Goal: Find specific page/section: Find specific page/section

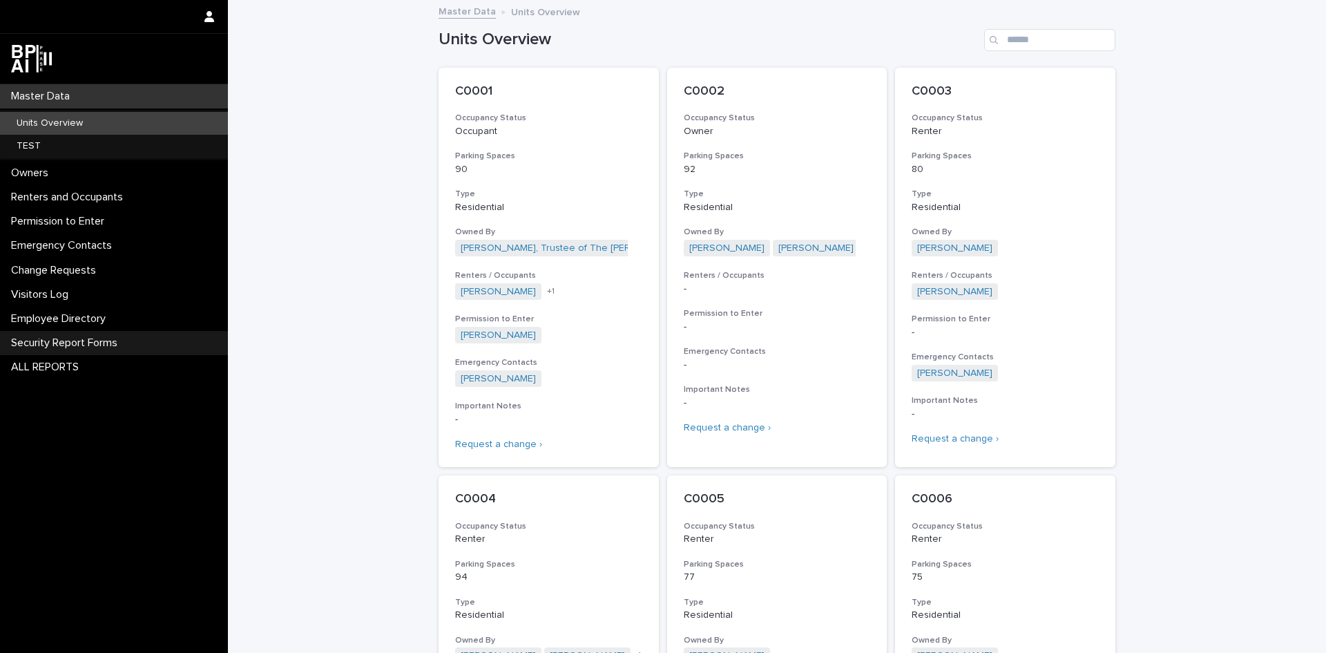
click at [79, 341] on p "Security Report Forms" at bounding box center [67, 342] width 123 height 13
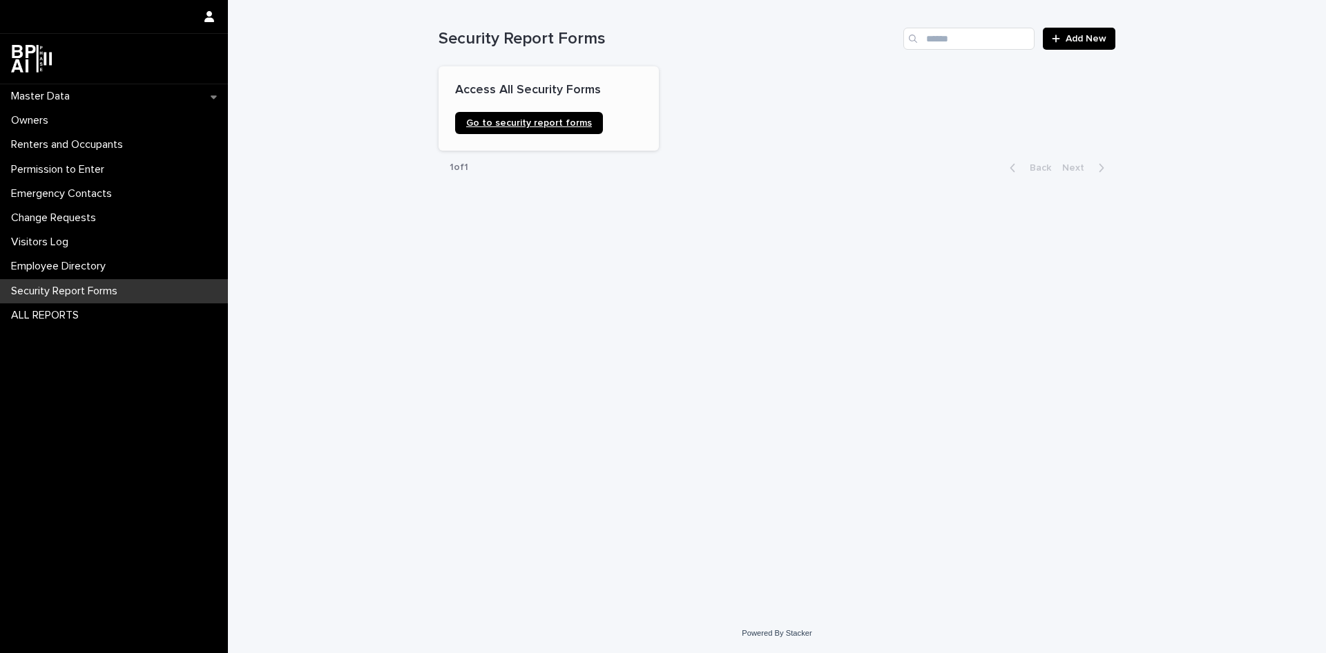
click at [492, 124] on span "Go to security report forms" at bounding box center [529, 123] width 126 height 10
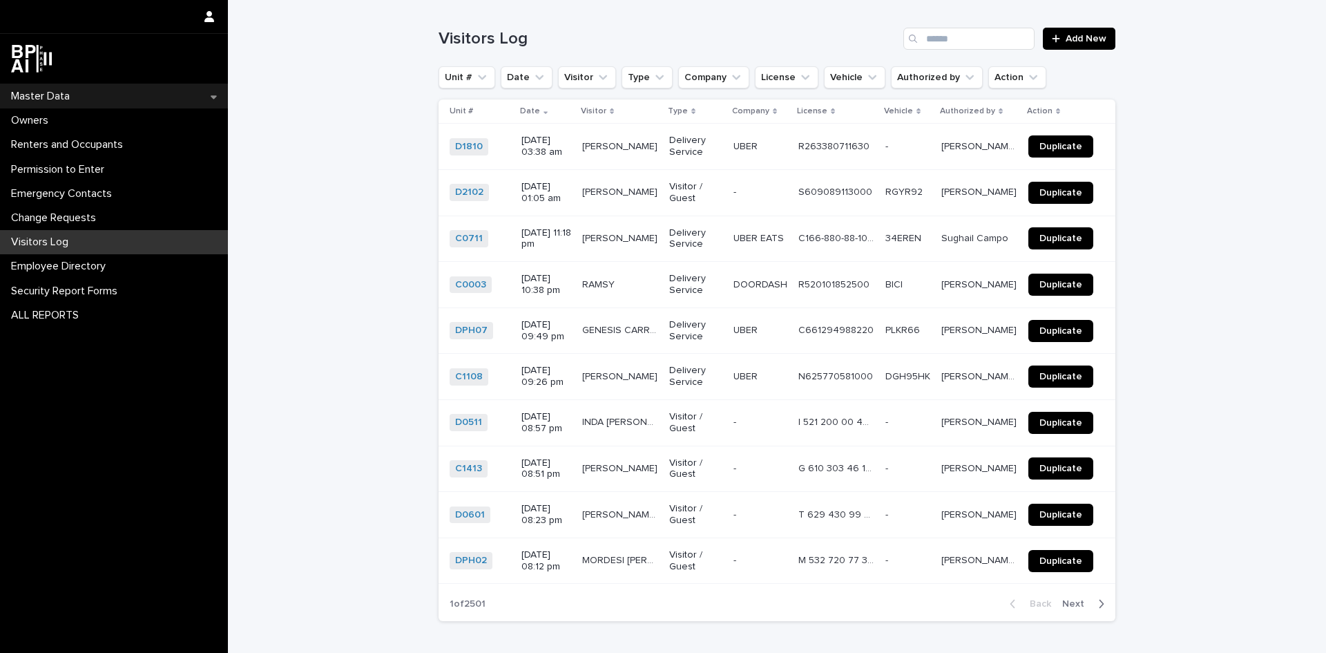
click at [46, 95] on p "Master Data" at bounding box center [43, 96] width 75 height 13
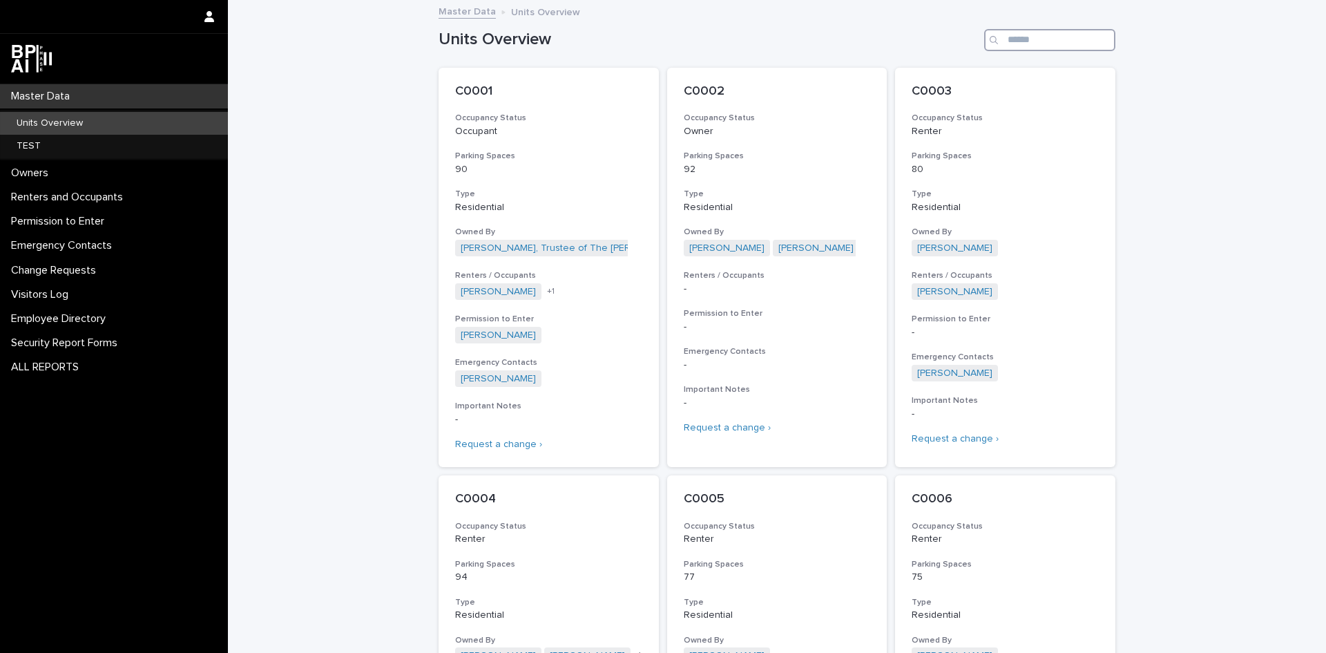
click at [1059, 41] on input "Search" at bounding box center [1049, 40] width 131 height 22
